Goal: Task Accomplishment & Management: Manage account settings

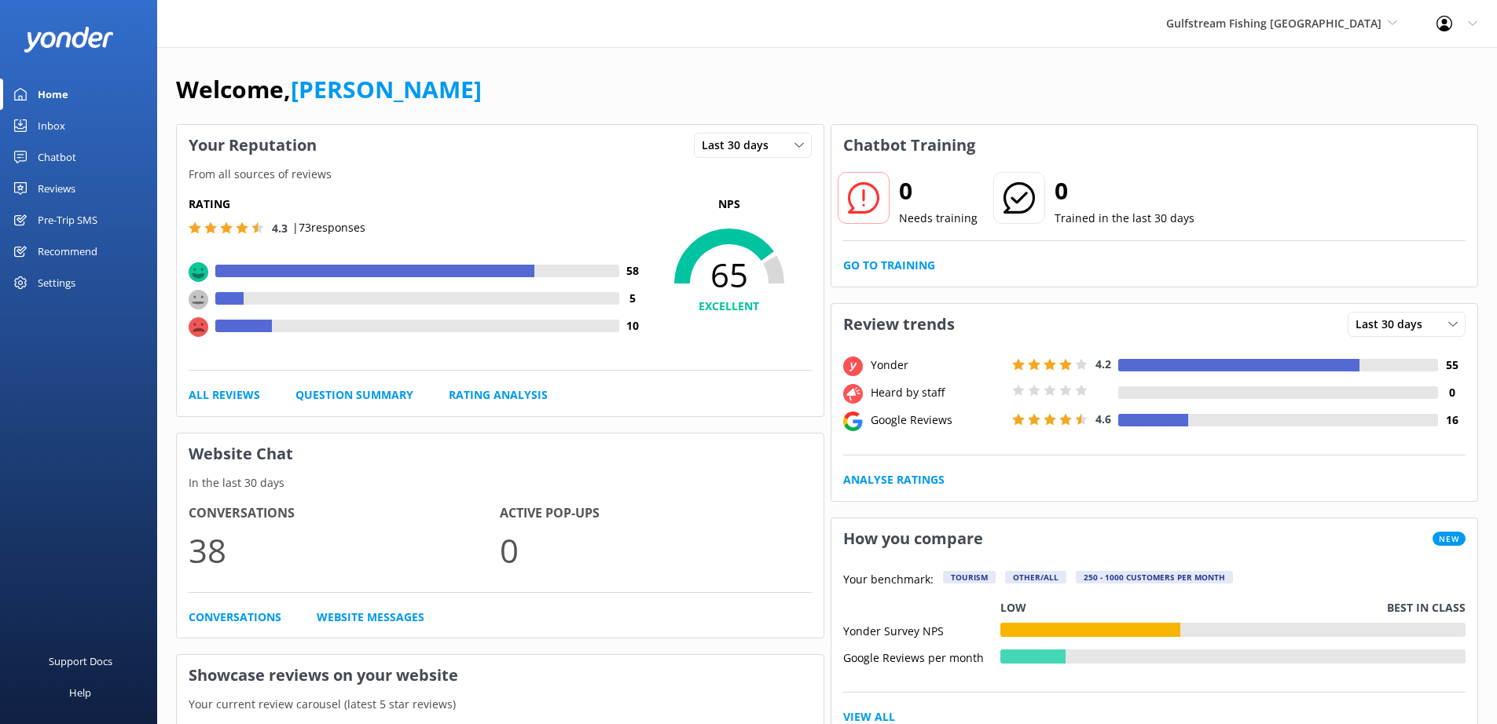
click at [58, 188] on div "Reviews" at bounding box center [57, 188] width 38 height 31
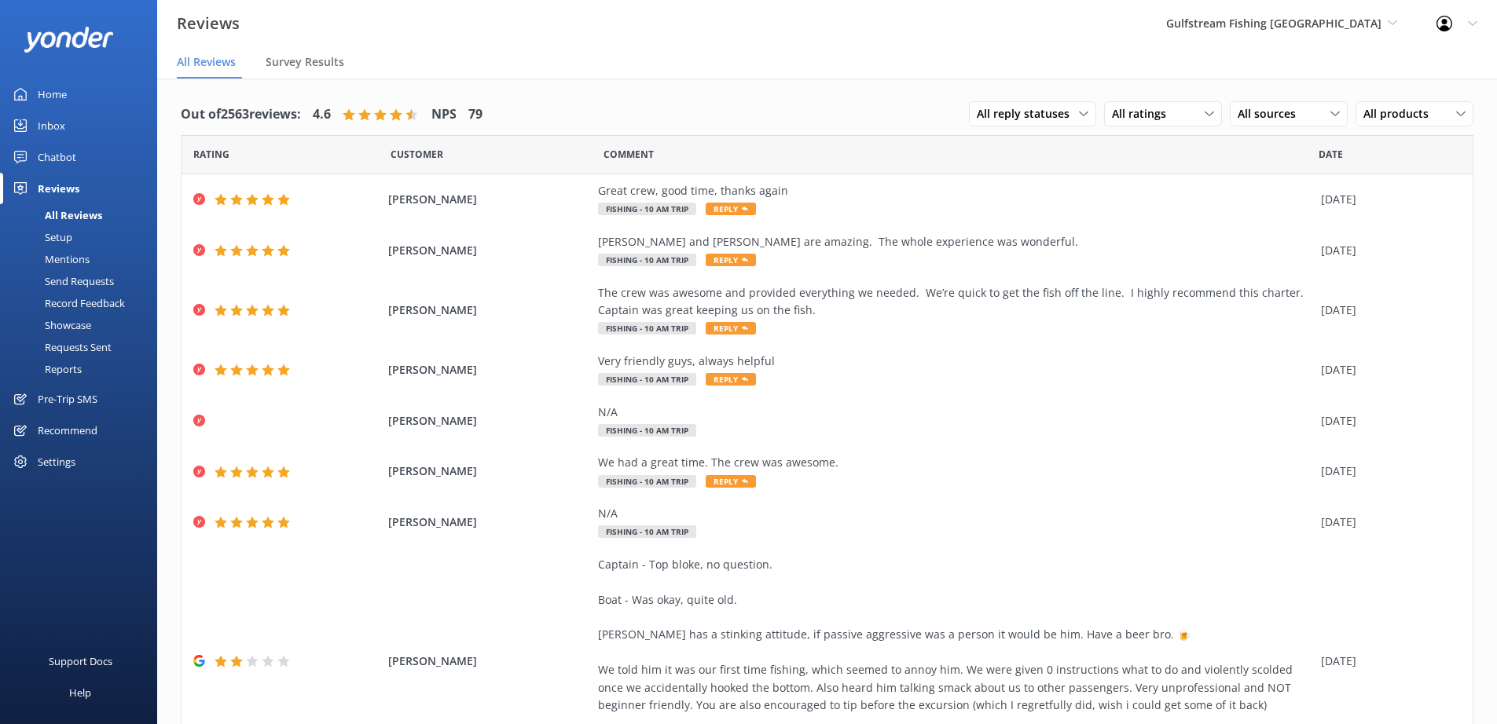
click at [86, 348] on div "Requests Sent" at bounding box center [60, 347] width 102 height 22
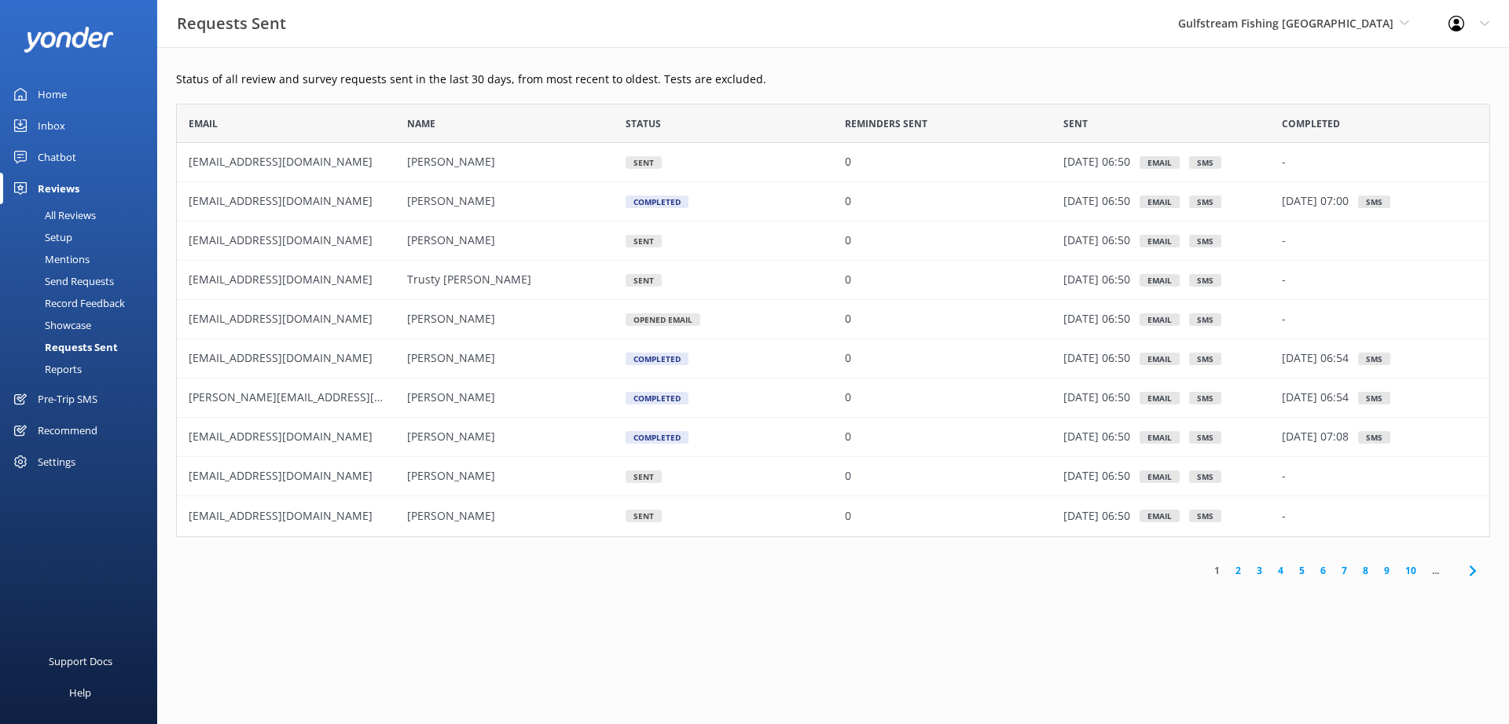
scroll to position [422, 1302]
click at [74, 398] on div "Pre-Trip SMS" at bounding box center [68, 398] width 60 height 31
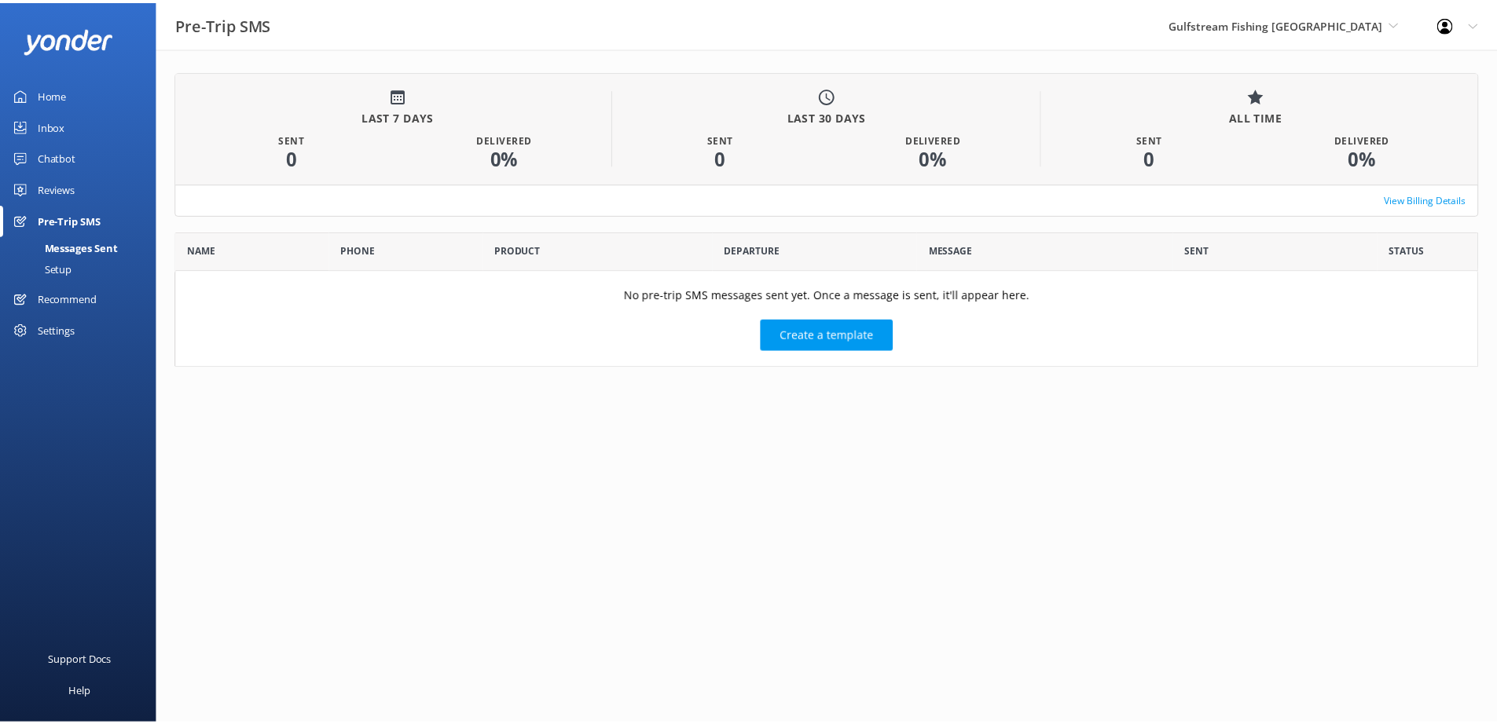
scroll to position [125, 1302]
click at [64, 273] on div "Setup" at bounding box center [40, 269] width 63 height 22
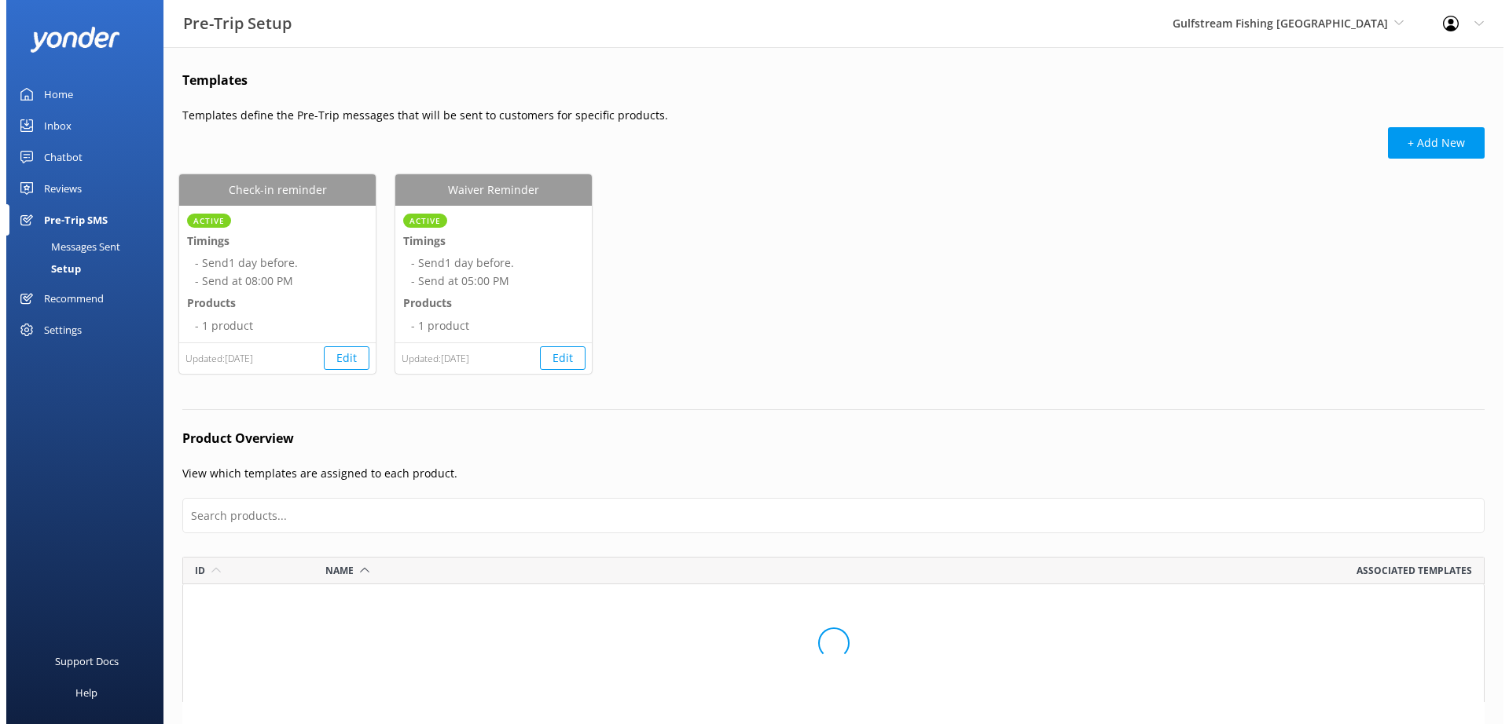
scroll to position [370, 1290]
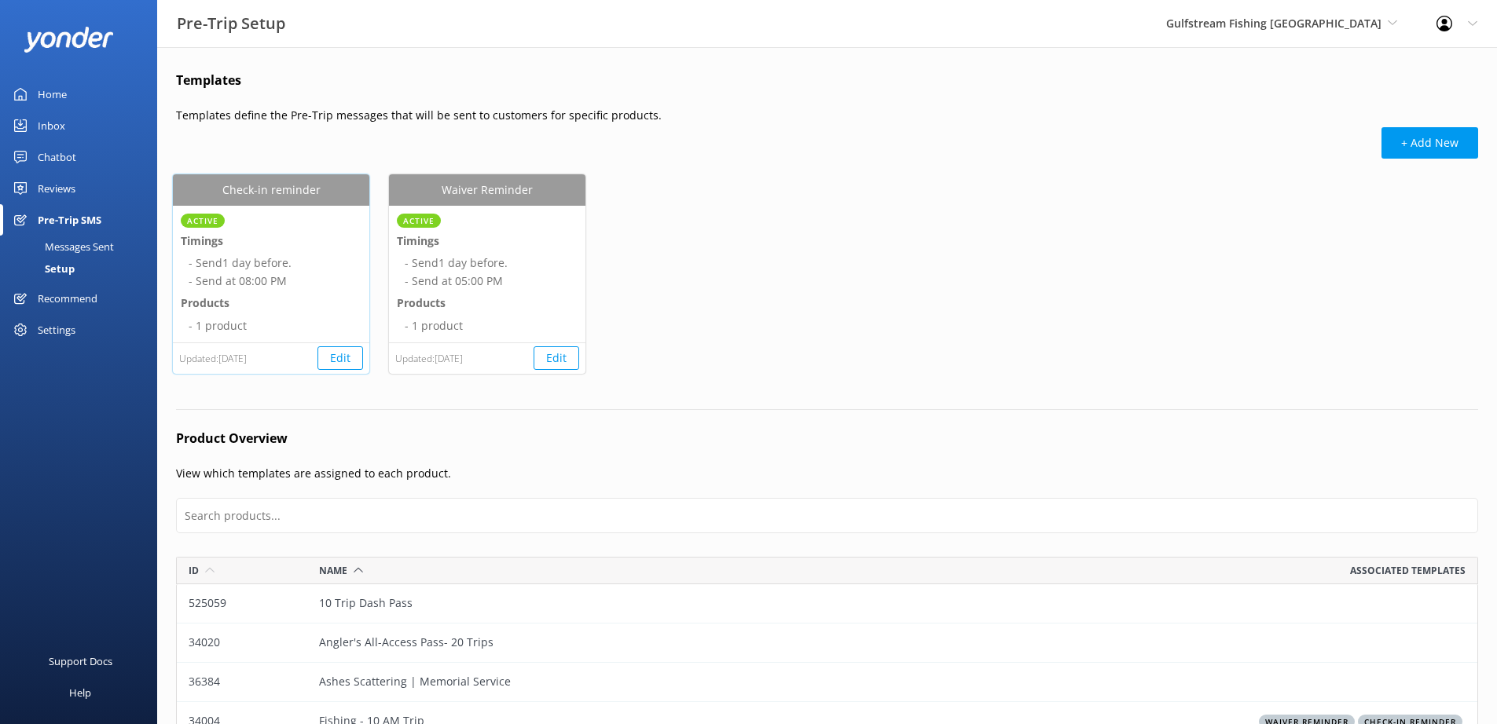
click at [343, 362] on button "Edit" at bounding box center [340, 359] width 46 height 24
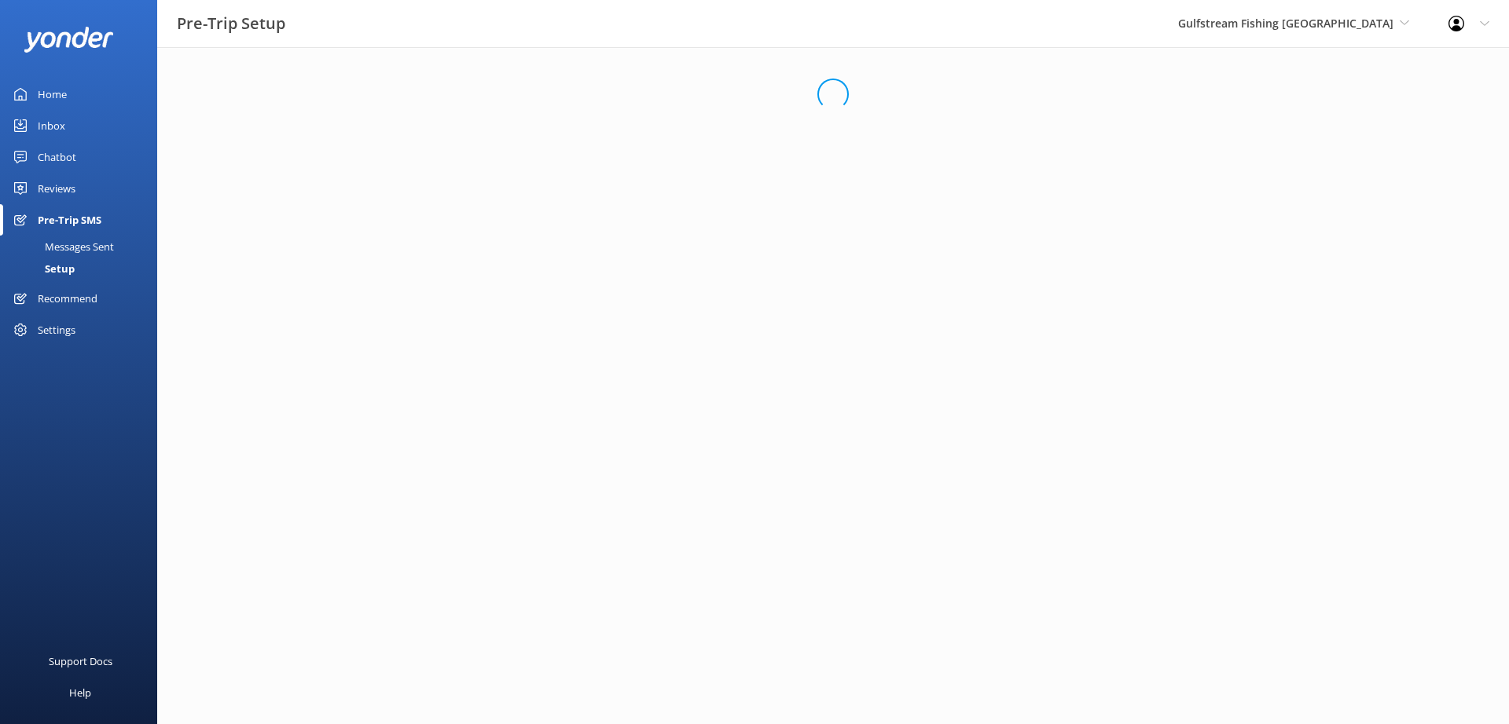
select select "20:00"
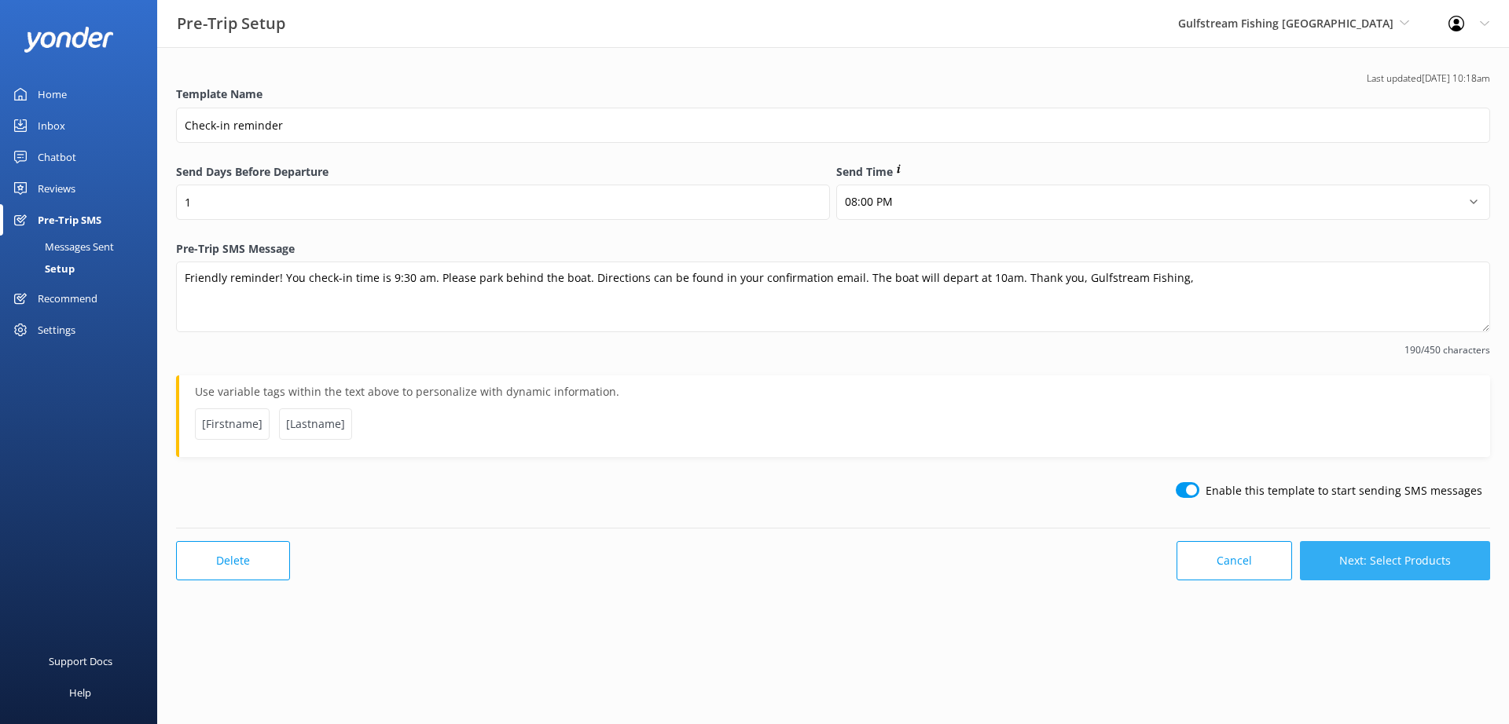
click at [1414, 567] on button "Next: Select Products" at bounding box center [1395, 560] width 190 height 39
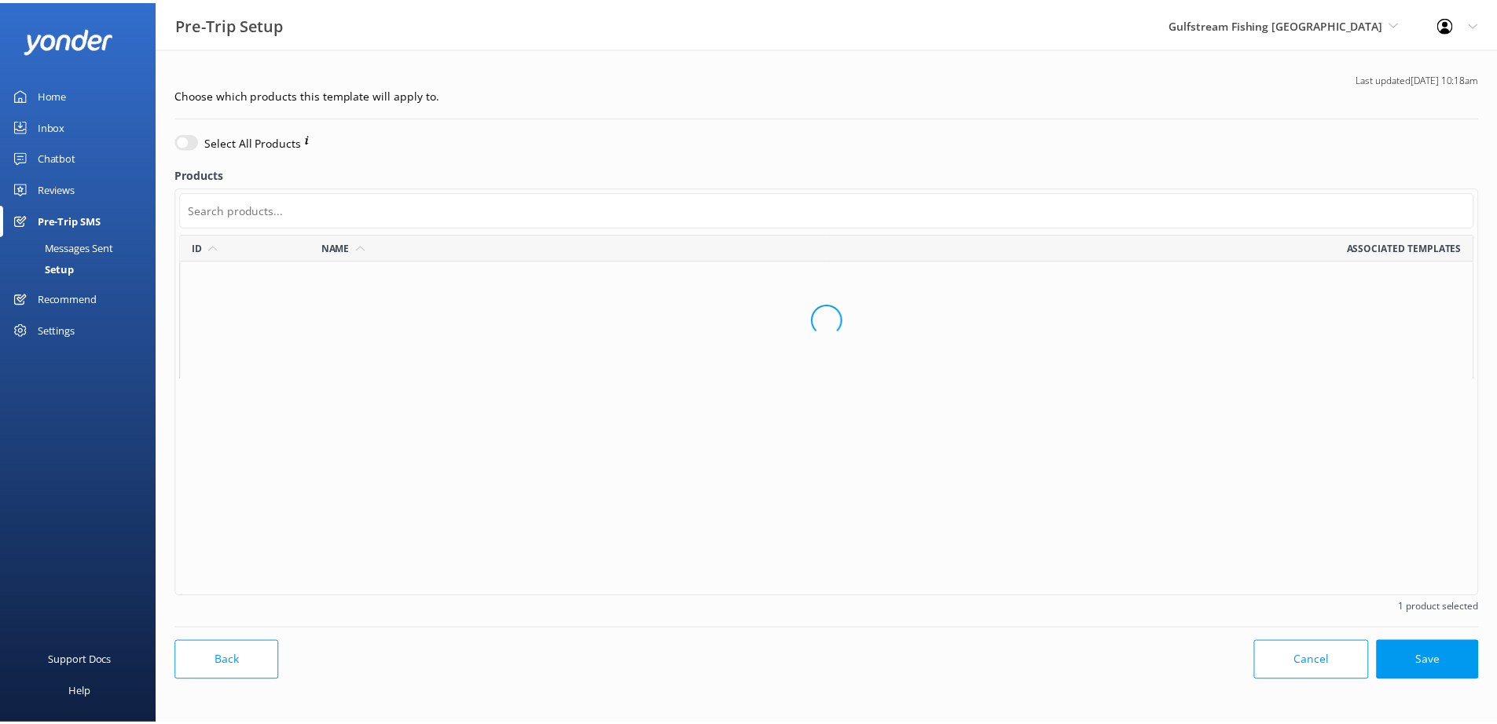
scroll to position [350, 1293]
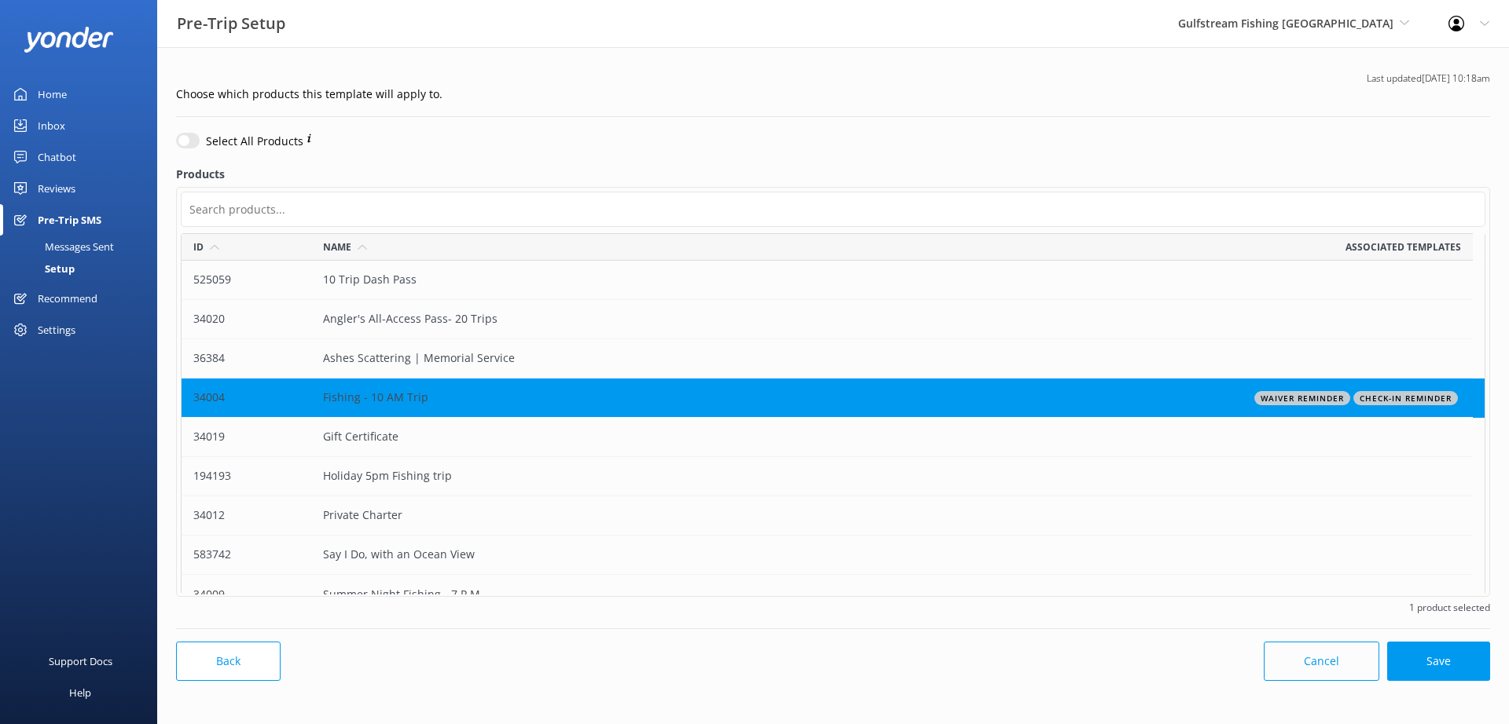
click at [1324, 664] on button "Cancel" at bounding box center [1321, 661] width 116 height 39
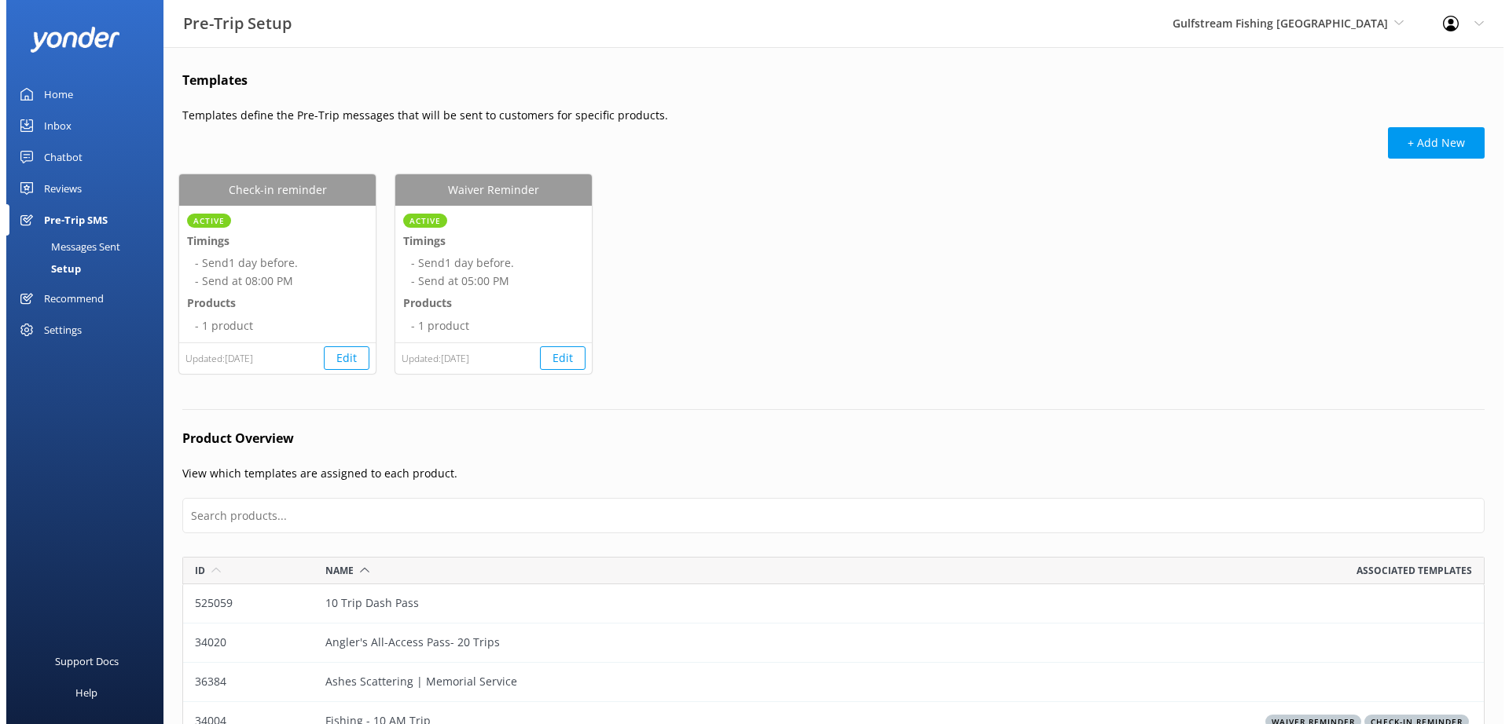
scroll to position [370, 1290]
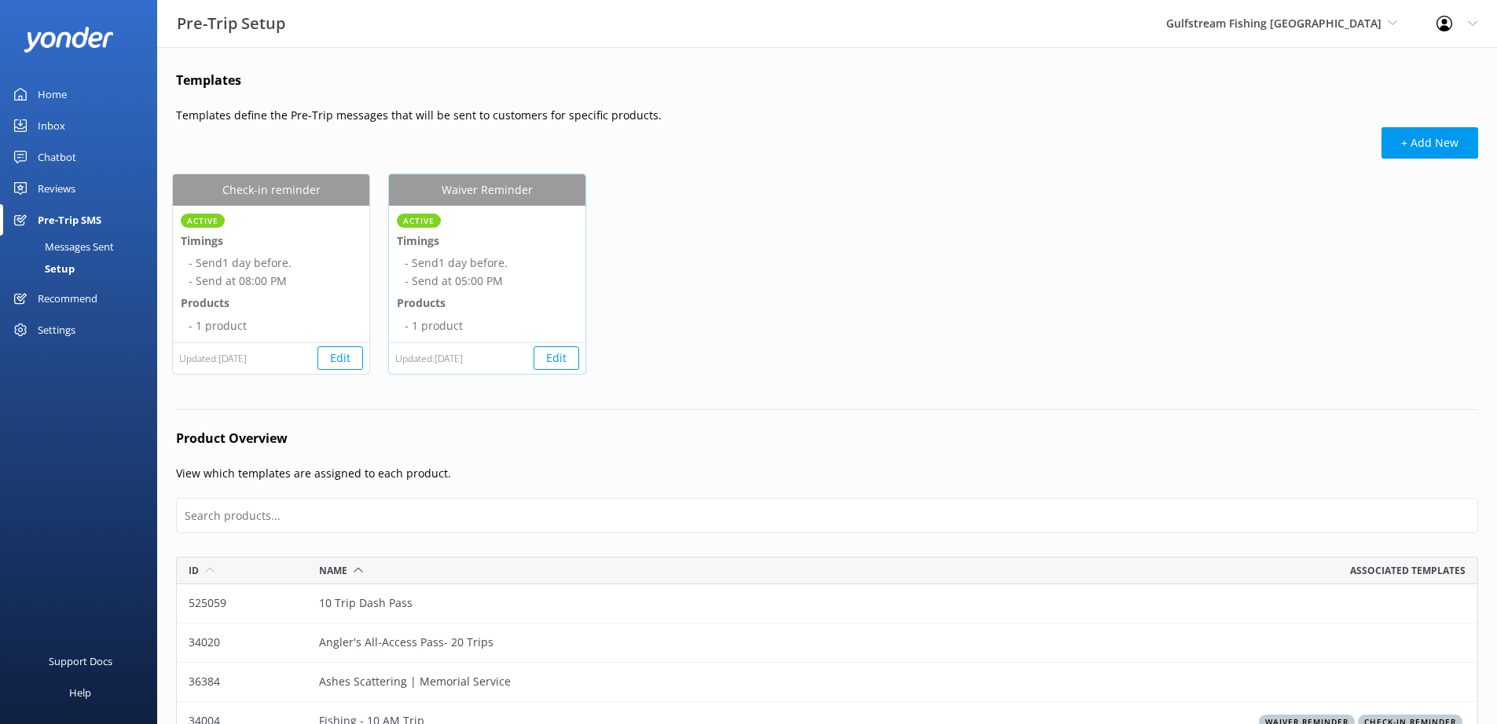
click at [554, 358] on button "Edit" at bounding box center [557, 359] width 46 height 24
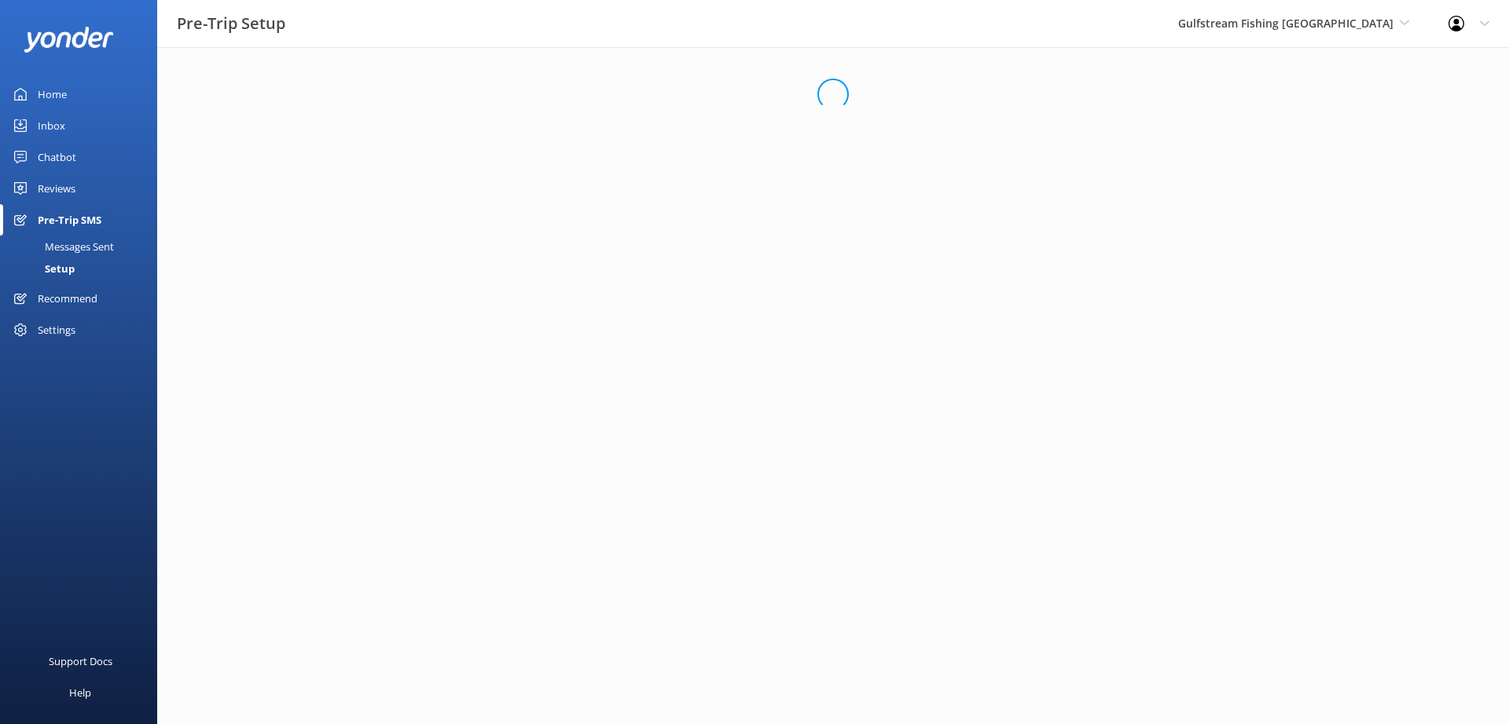
select select "17:00"
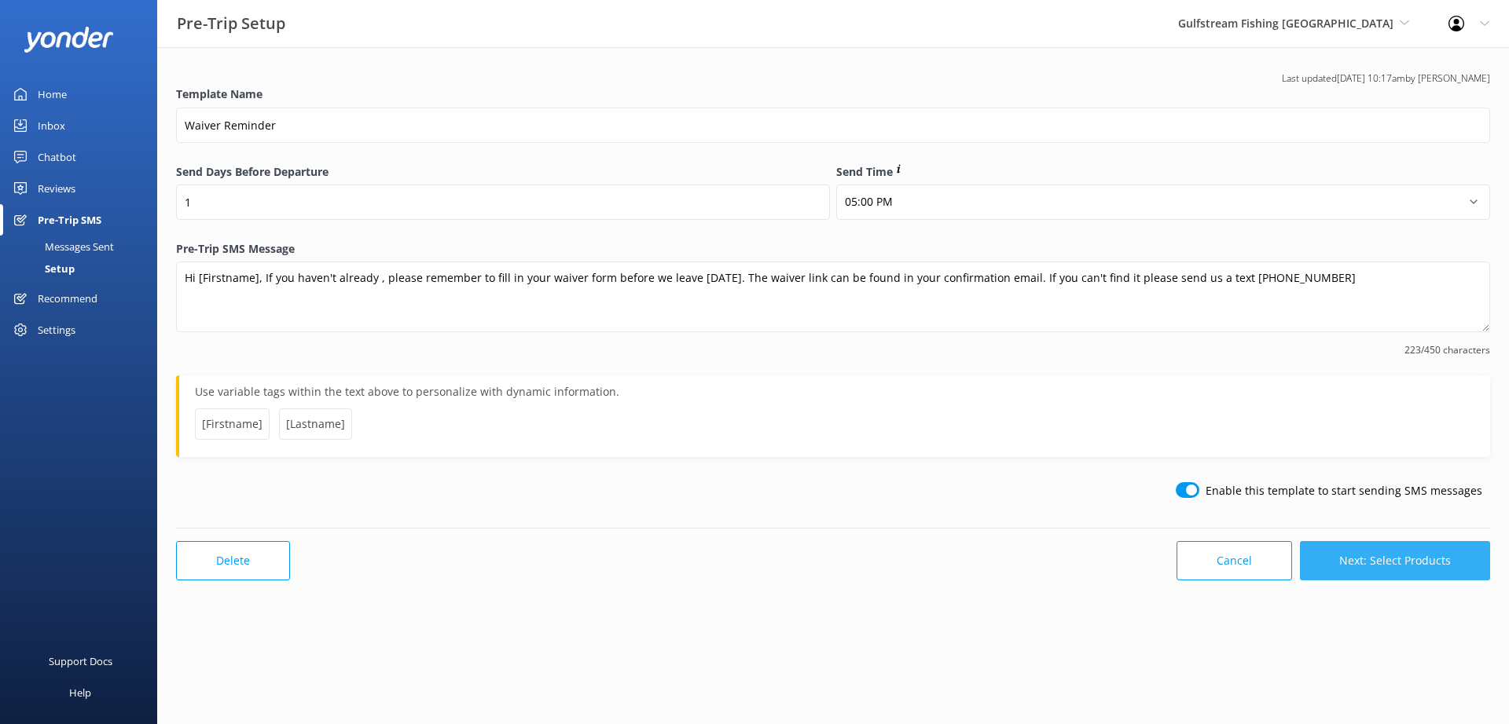
click at [1391, 562] on button "Next: Select Products" at bounding box center [1395, 560] width 190 height 39
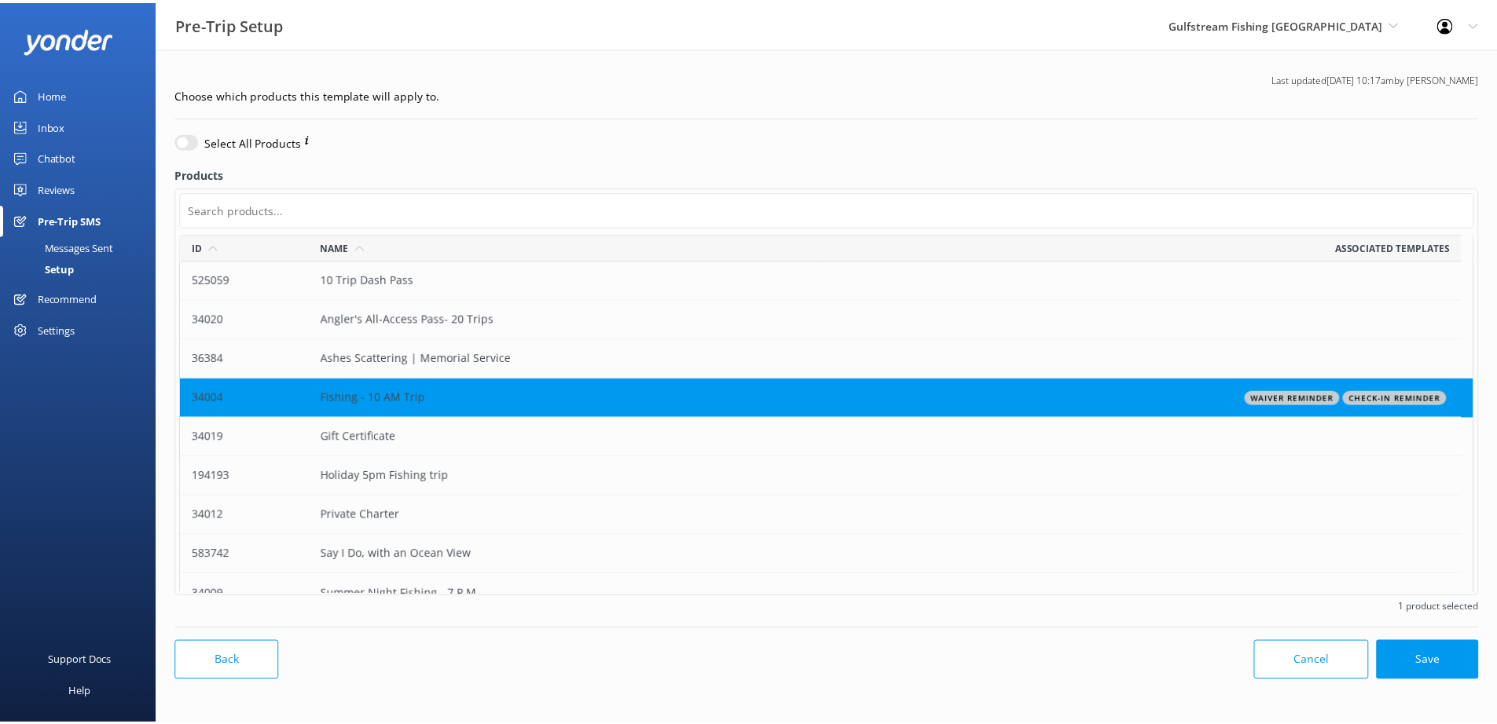
scroll to position [350, 1293]
click at [1333, 662] on button "Cancel" at bounding box center [1321, 661] width 116 height 39
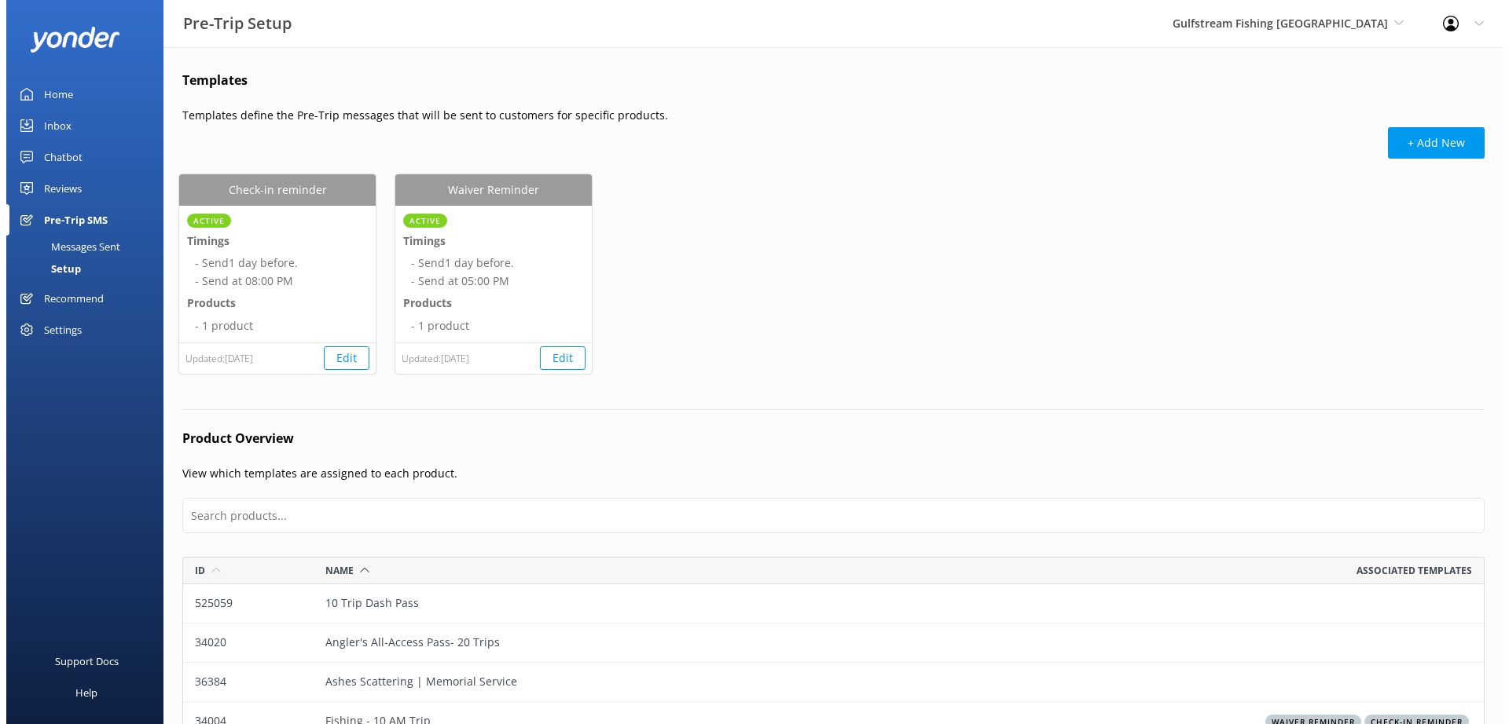
scroll to position [370, 1290]
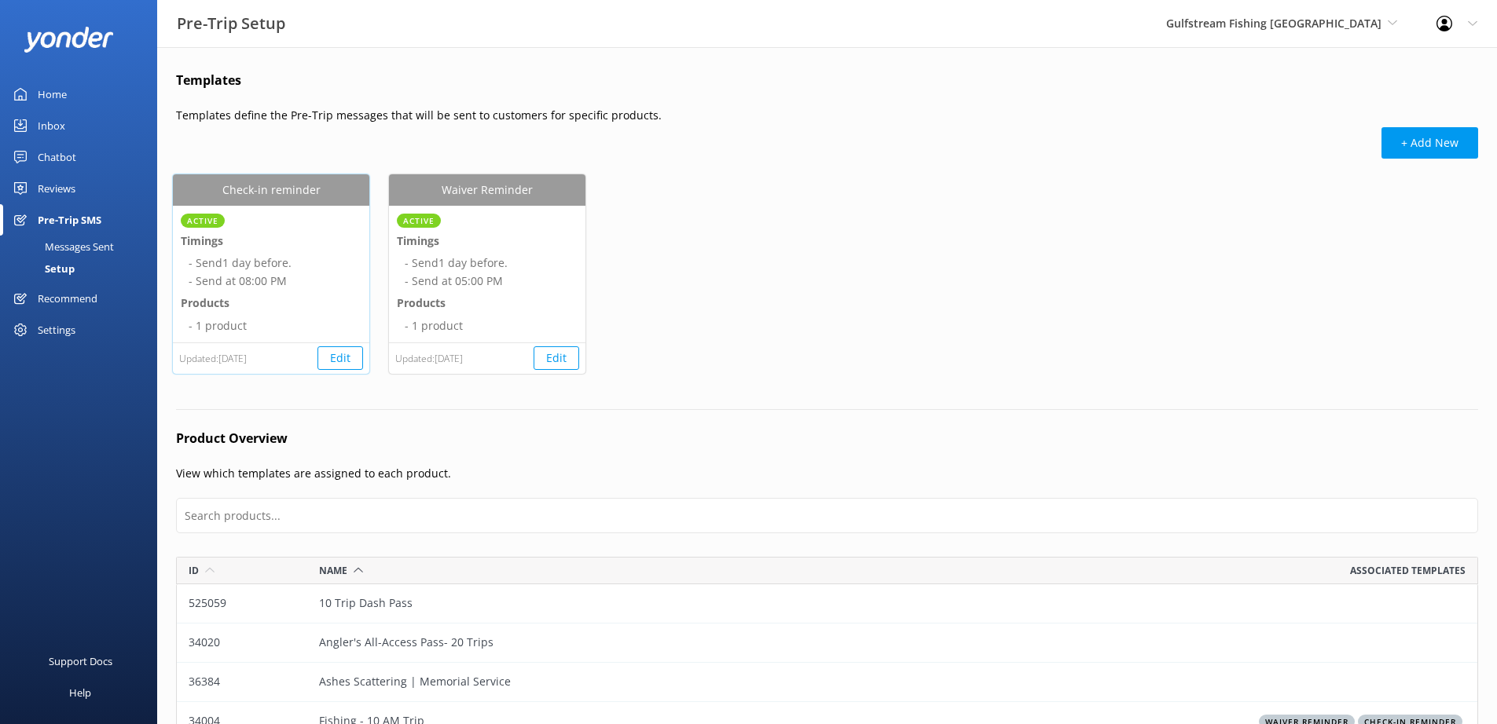
click at [342, 365] on button "Edit" at bounding box center [340, 359] width 46 height 24
select select "20:00"
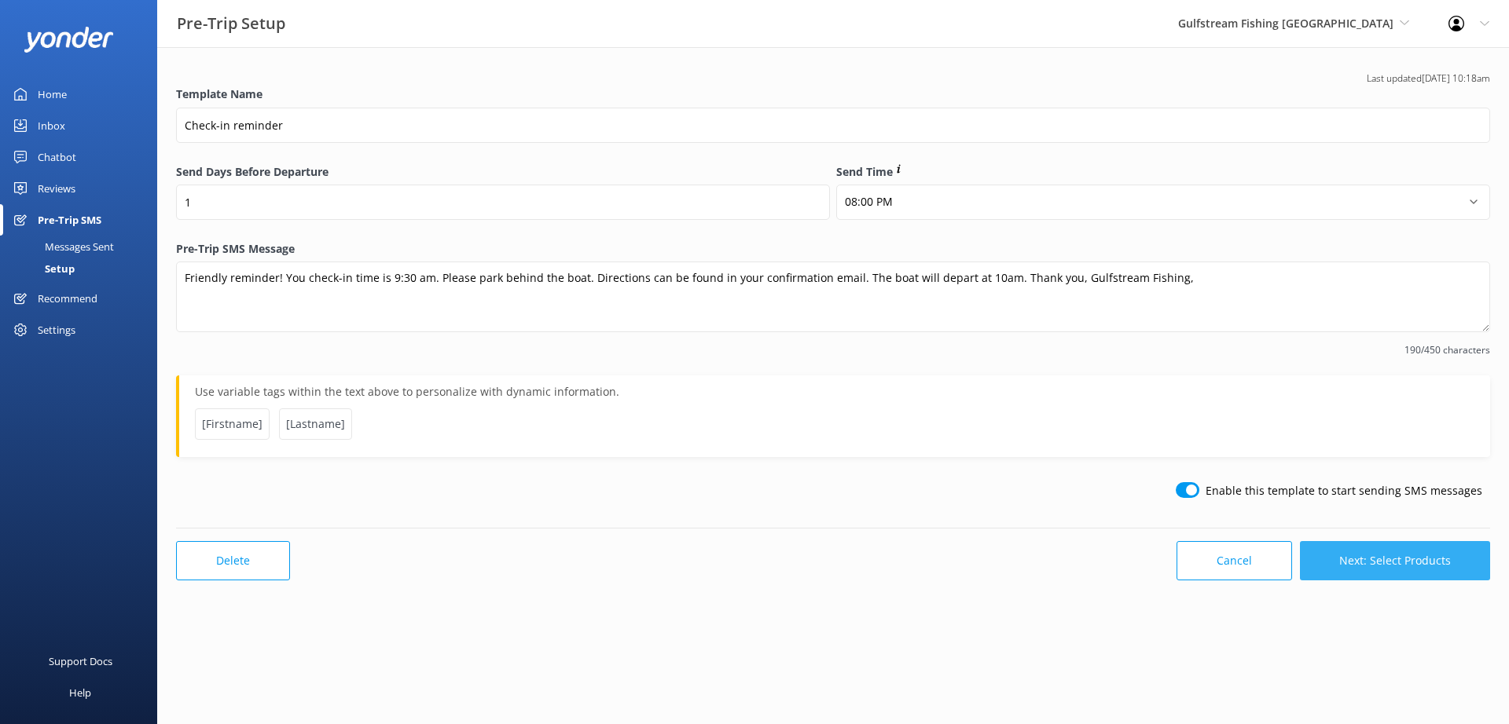
click at [1439, 564] on button "Next: Select Products" at bounding box center [1395, 560] width 190 height 39
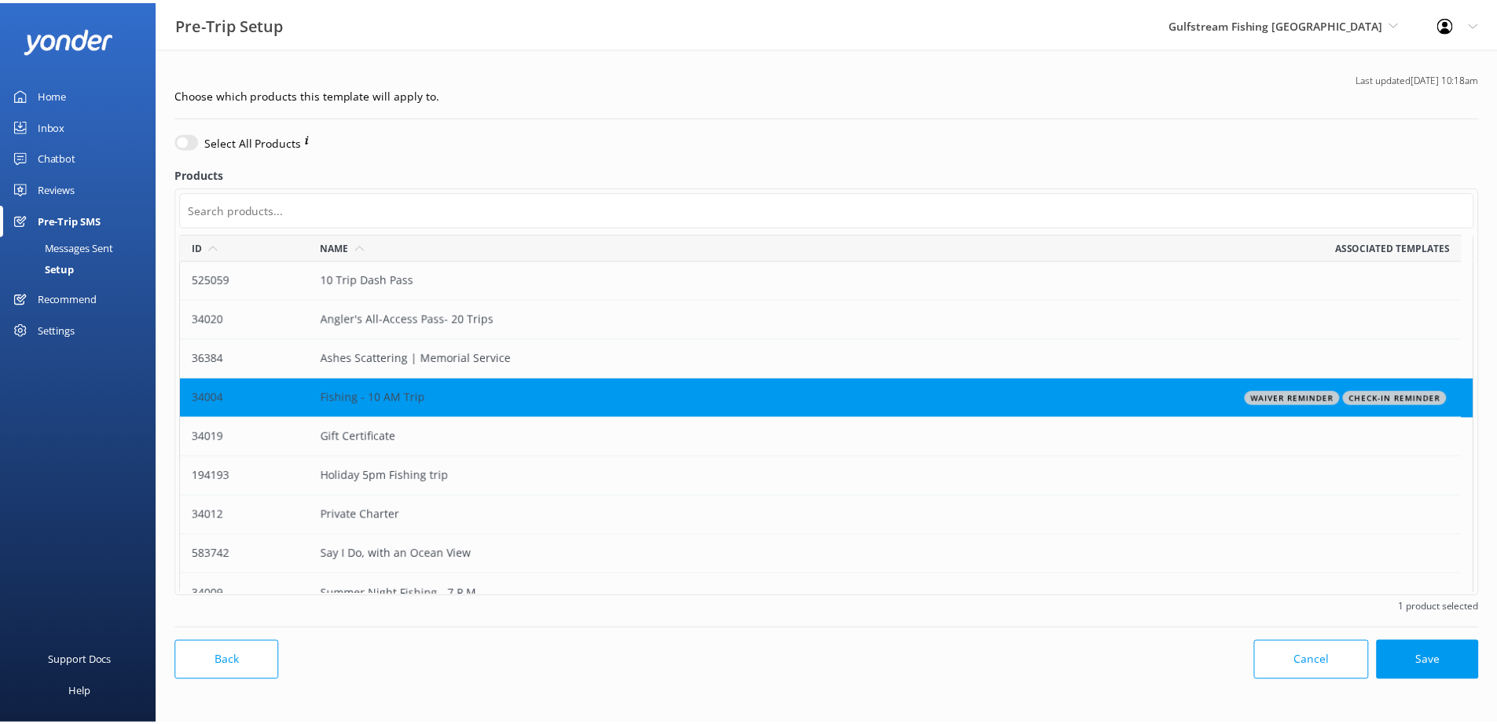
scroll to position [350, 1293]
click at [1306, 666] on button "Cancel" at bounding box center [1321, 661] width 116 height 39
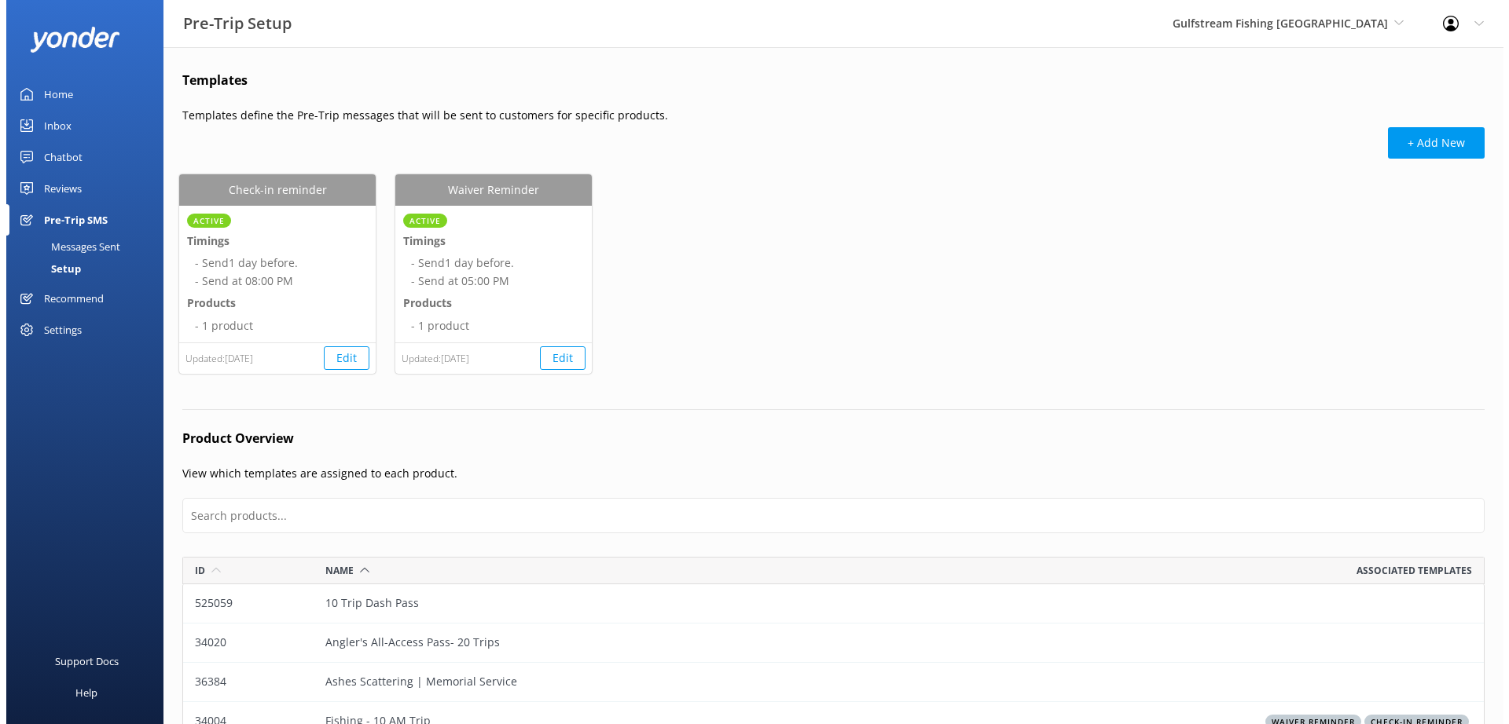
scroll to position [370, 1290]
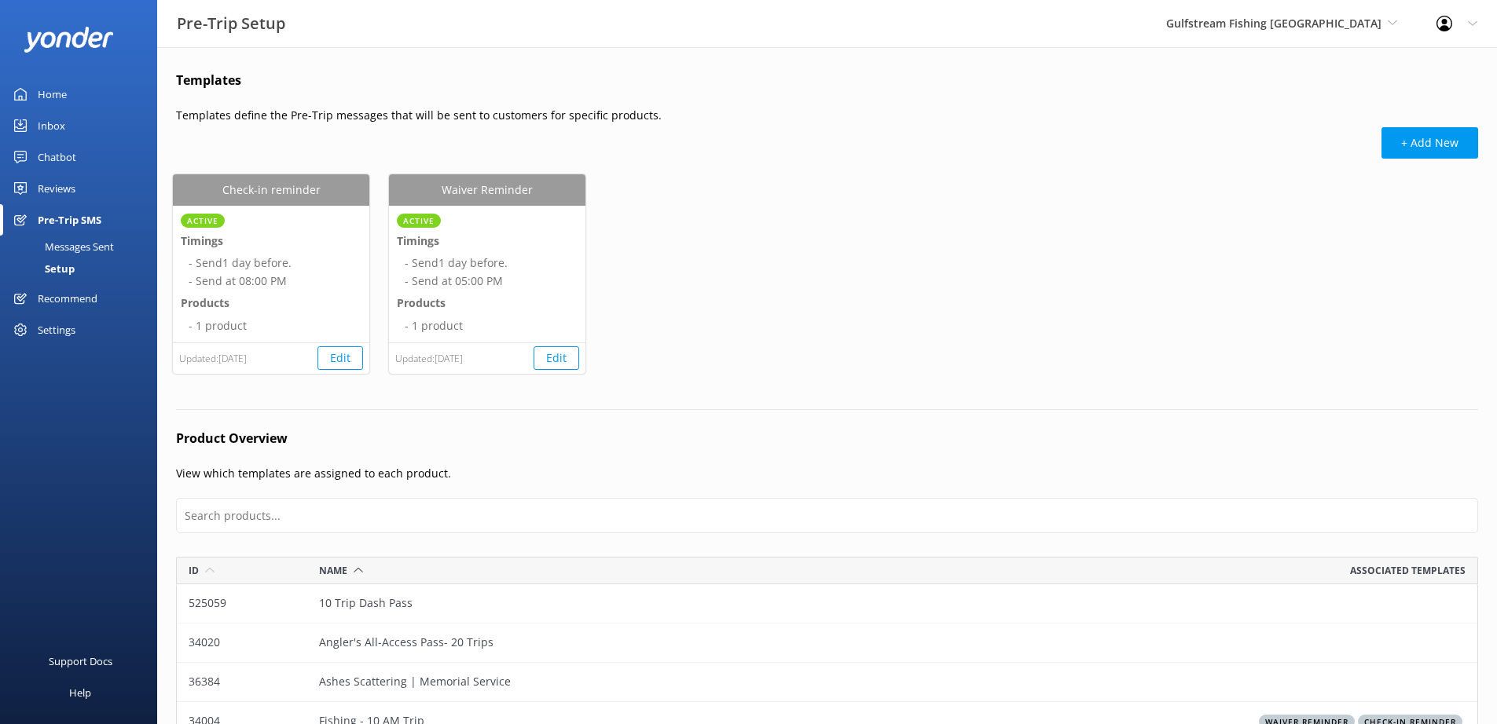
click at [71, 333] on div "Settings" at bounding box center [57, 329] width 38 height 31
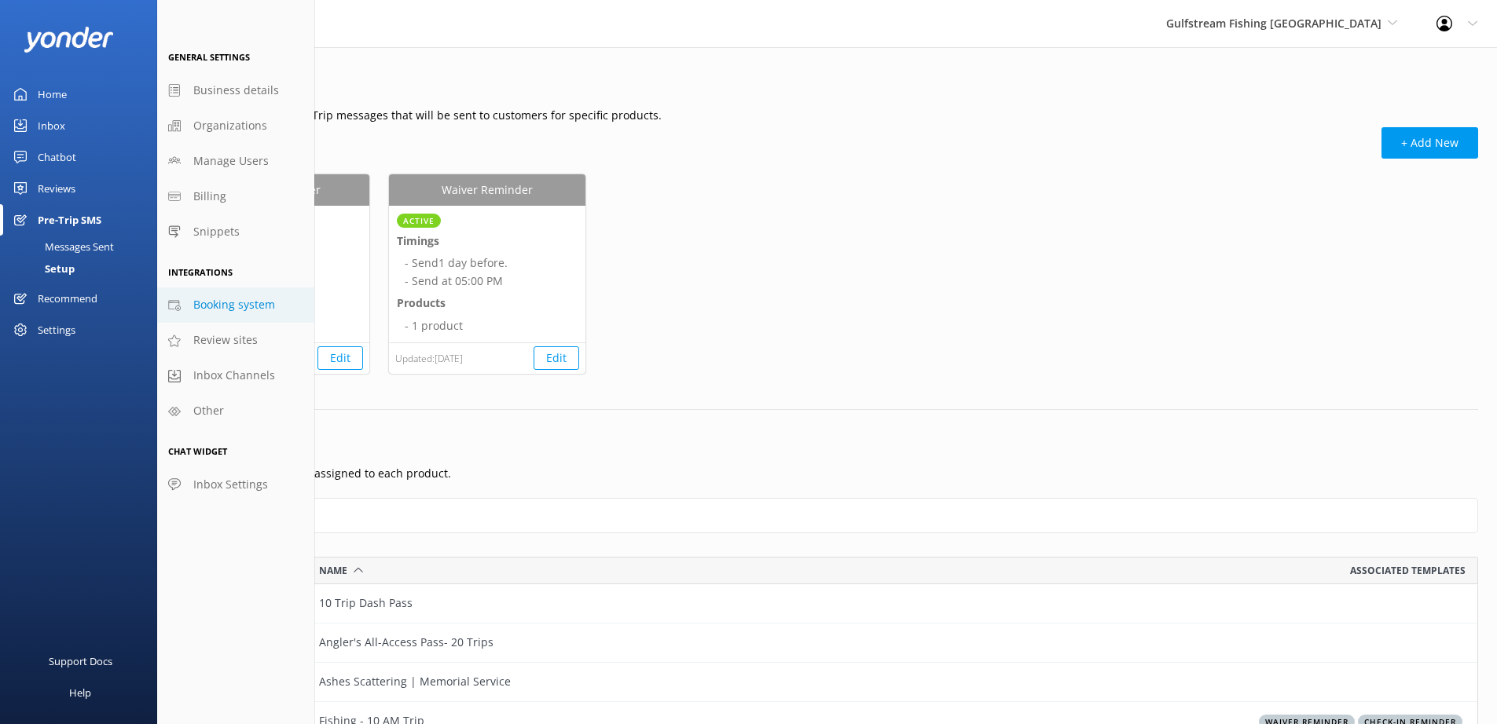
click at [226, 314] on span "Booking system" at bounding box center [234, 304] width 82 height 17
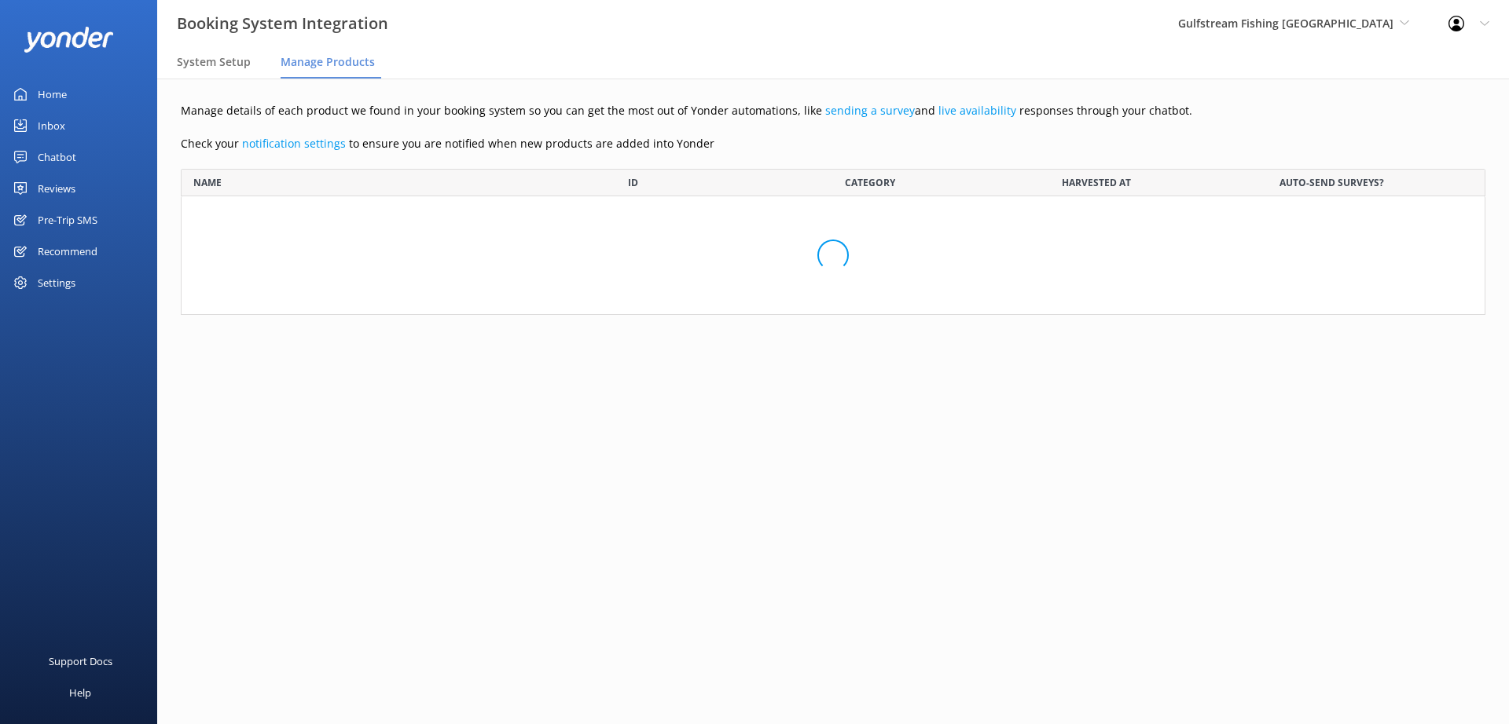
scroll to position [370, 1293]
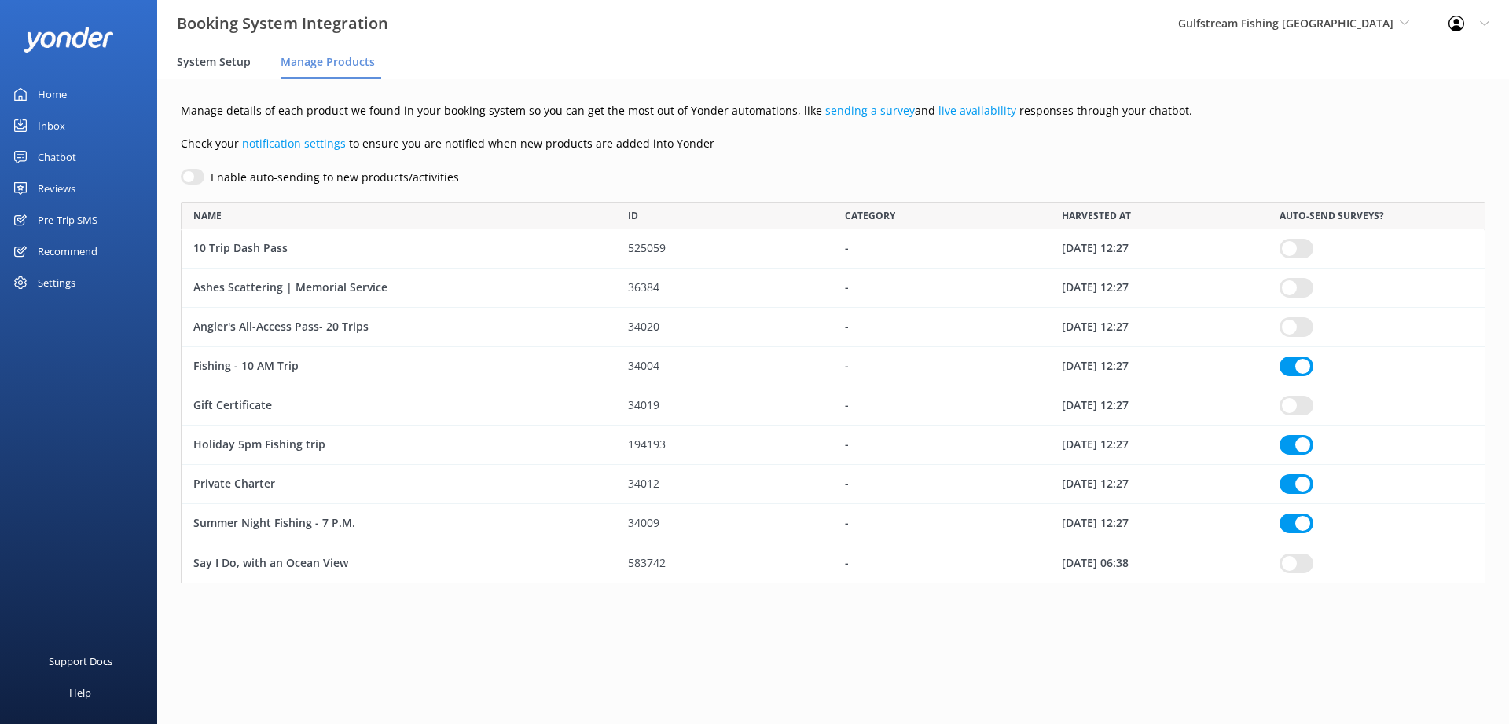
click at [216, 61] on span "System Setup" at bounding box center [214, 62] width 74 height 16
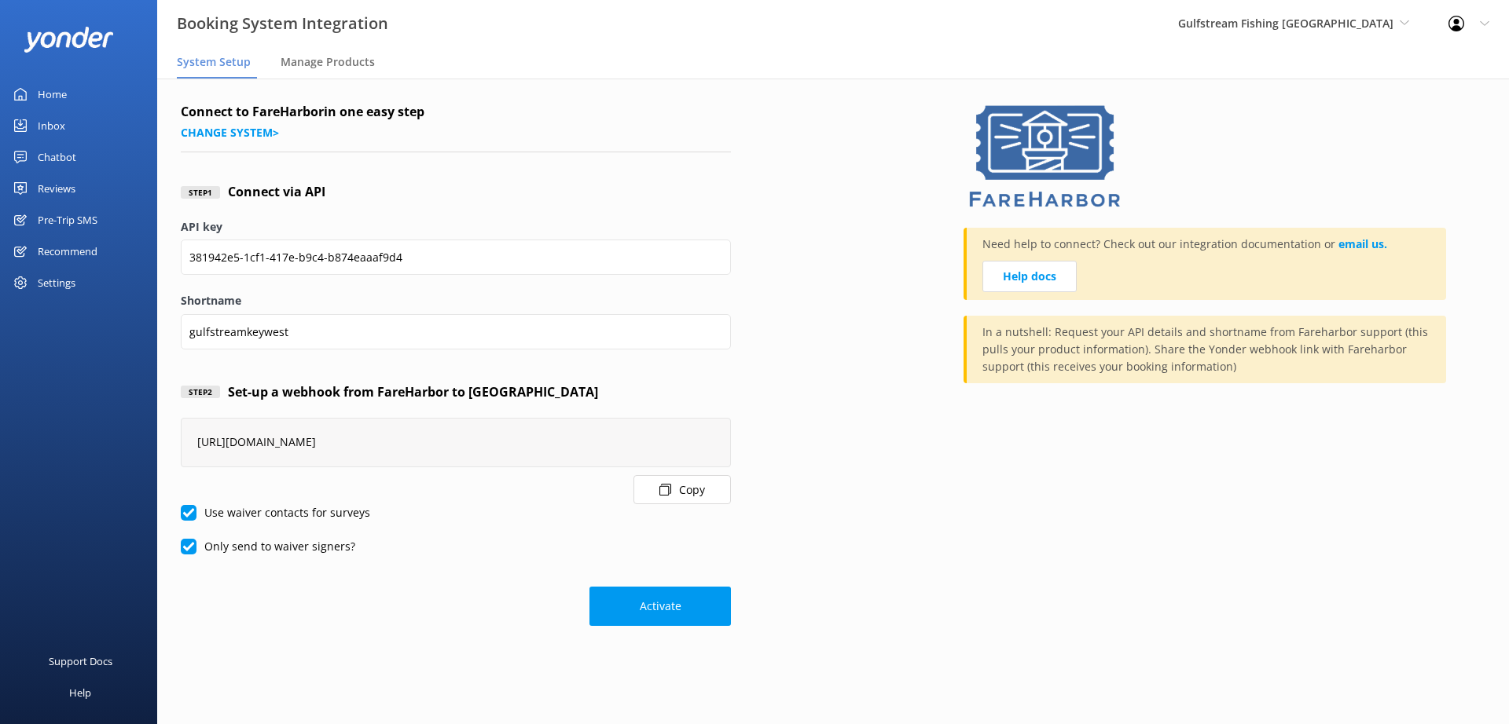
click at [72, 221] on div "Pre-Trip SMS" at bounding box center [68, 219] width 60 height 31
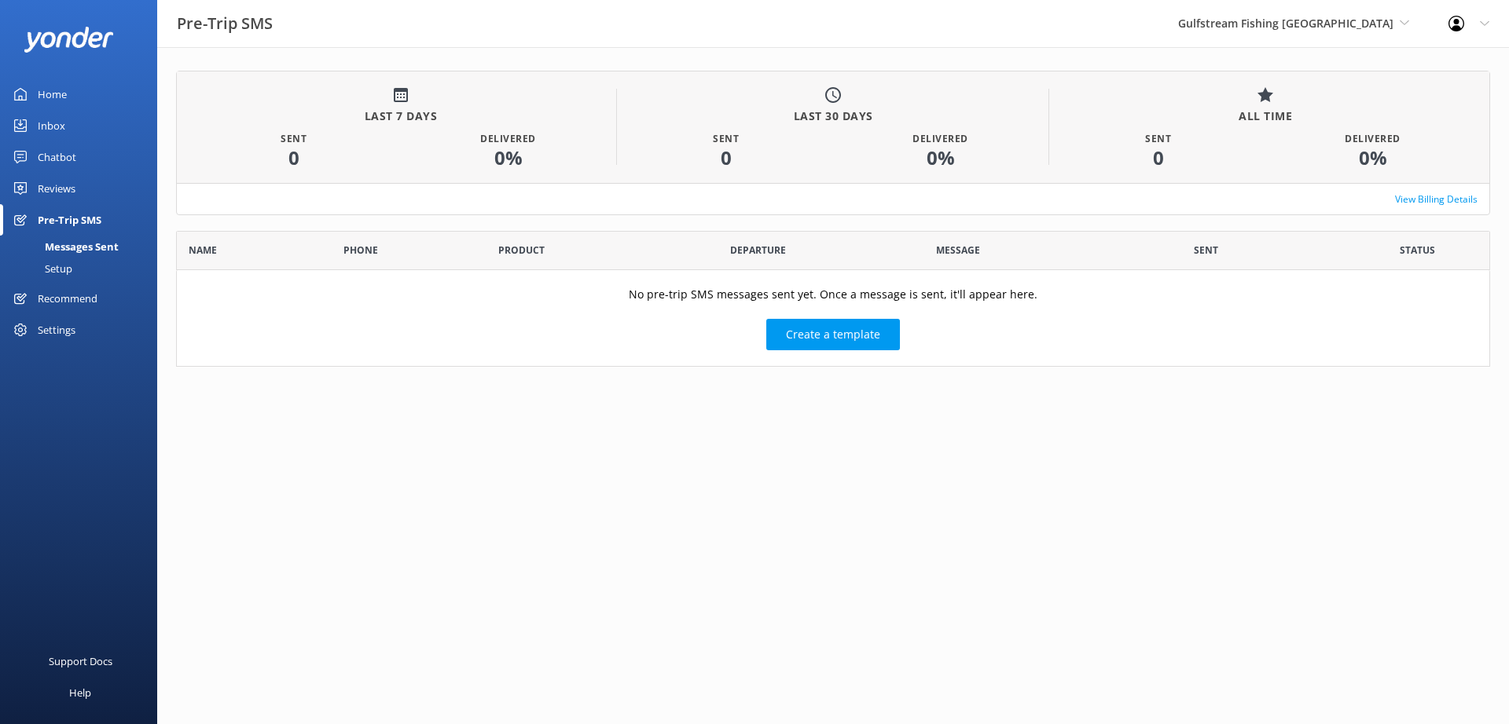
scroll to position [125, 1302]
